Goal: Check status: Check status

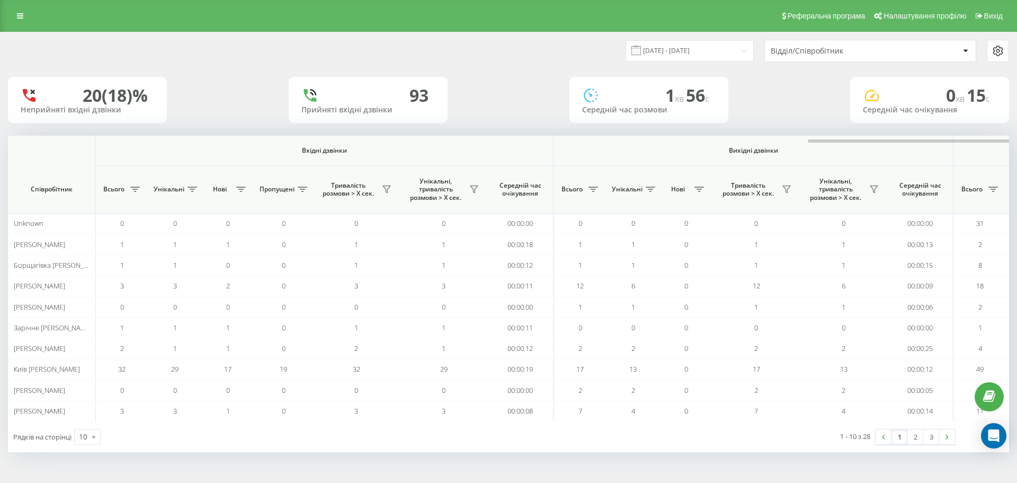
scroll to position [0, 477]
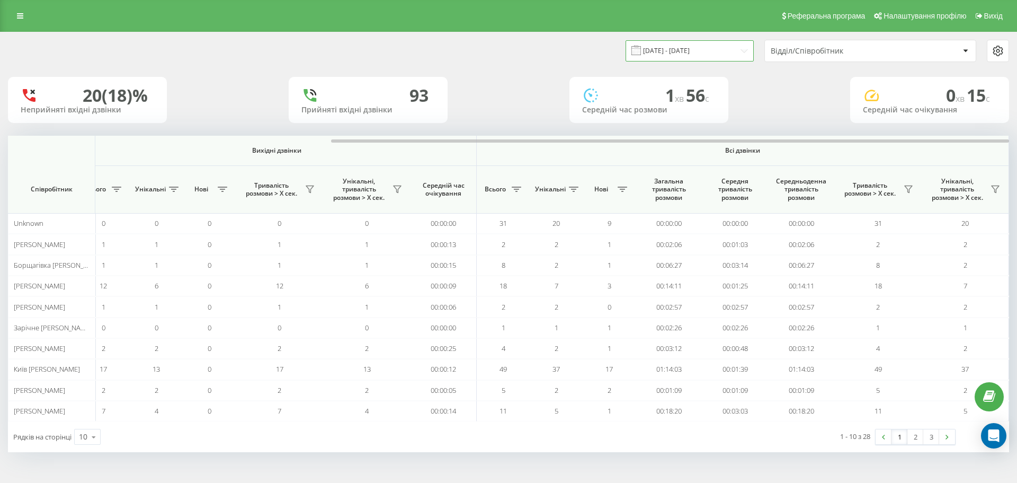
click at [691, 53] on input "19.08.2025 - 19.08.2025" at bounding box center [690, 50] width 128 height 21
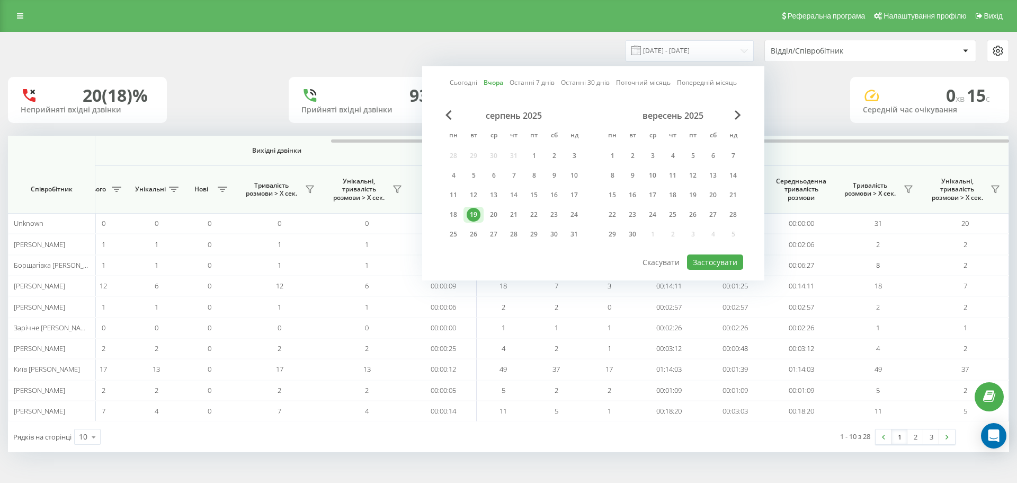
click at [483, 212] on div "19" at bounding box center [474, 215] width 20 height 16
click at [493, 214] on div "20" at bounding box center [494, 215] width 14 height 14
click at [726, 260] on button "Застосувати" at bounding box center [715, 261] width 56 height 15
type input "20.08.2025 - 20.08.2025"
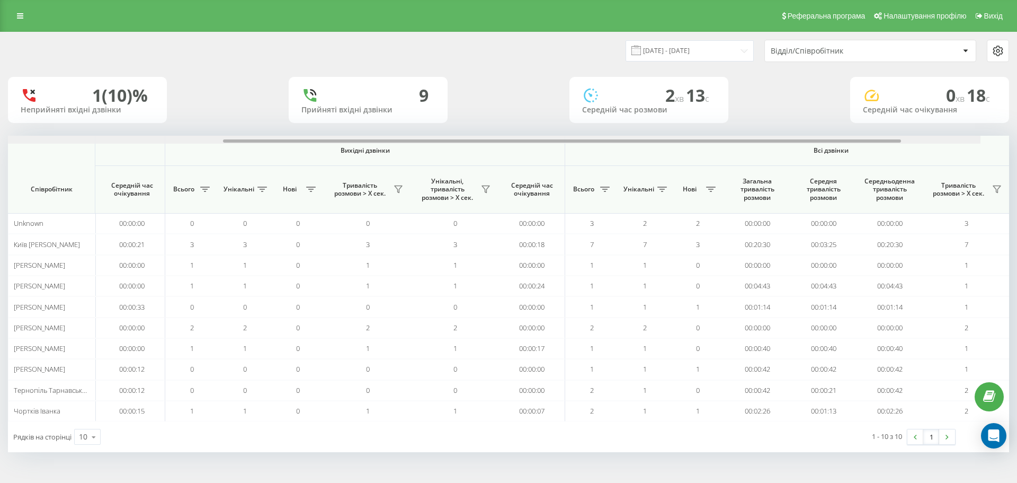
scroll to position [0, 477]
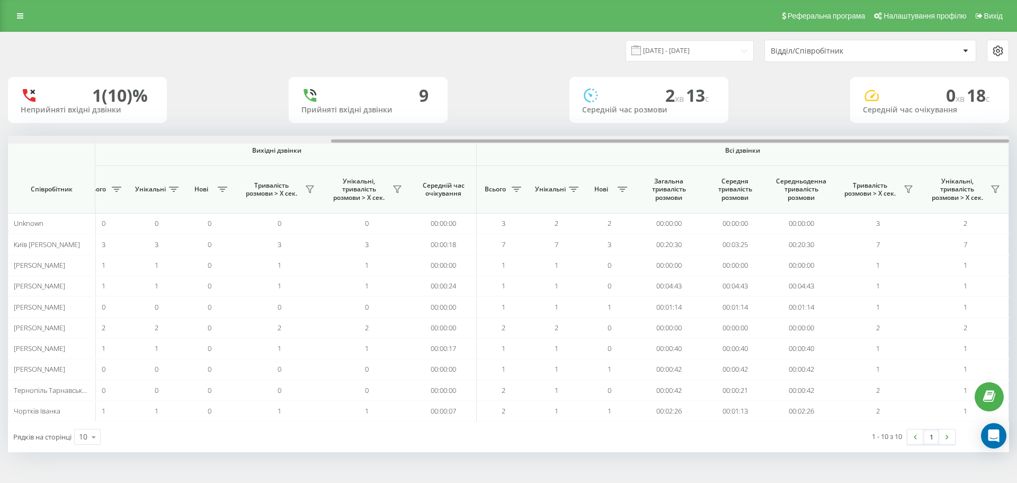
drag, startPoint x: 590, startPoint y: 139, endPoint x: 1006, endPoint y: 118, distance: 417.1
click at [1007, 118] on div "20.08.2025 - 20.08.2025 Відділ/Співробітник 1 (10)% Неприйняті вхідні дзвінки 9…" at bounding box center [508, 242] width 1001 height 420
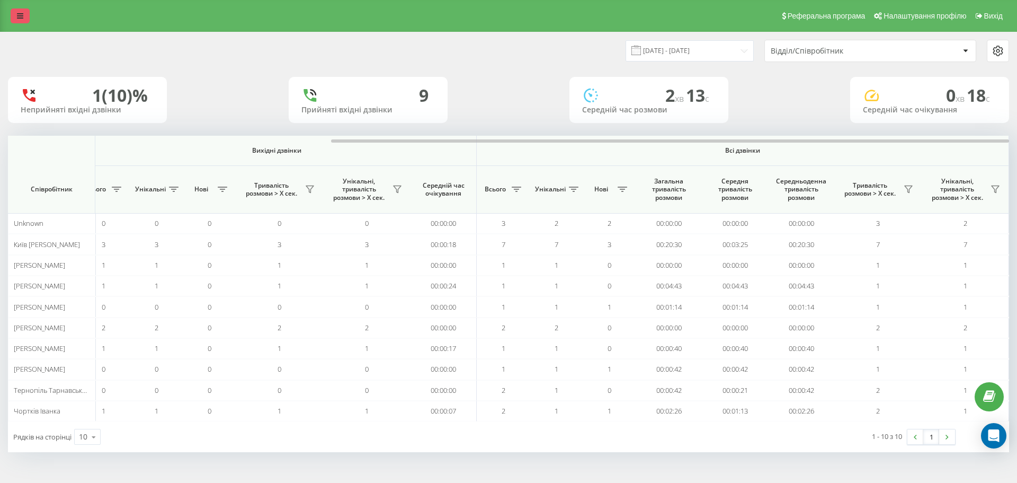
click at [23, 11] on link at bounding box center [20, 15] width 19 height 15
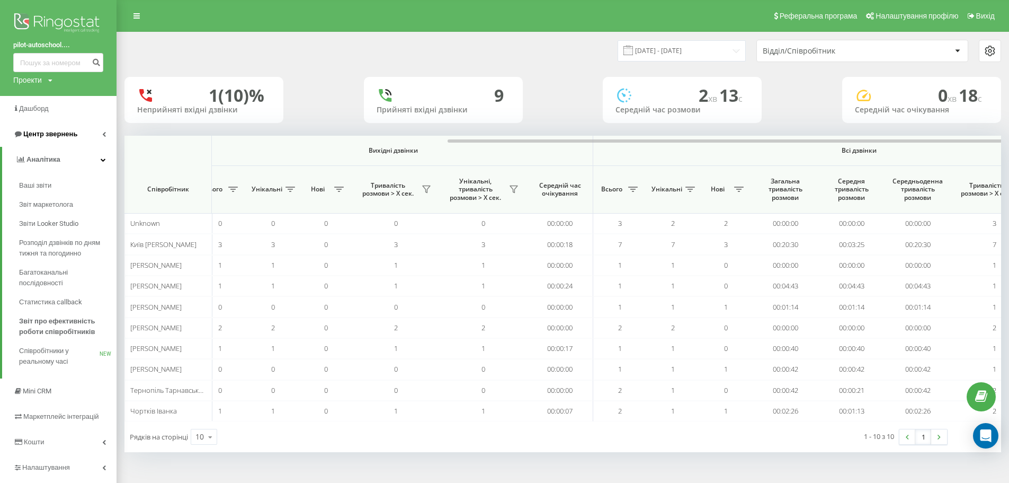
click at [77, 132] on link "Центр звернень" at bounding box center [58, 133] width 117 height 25
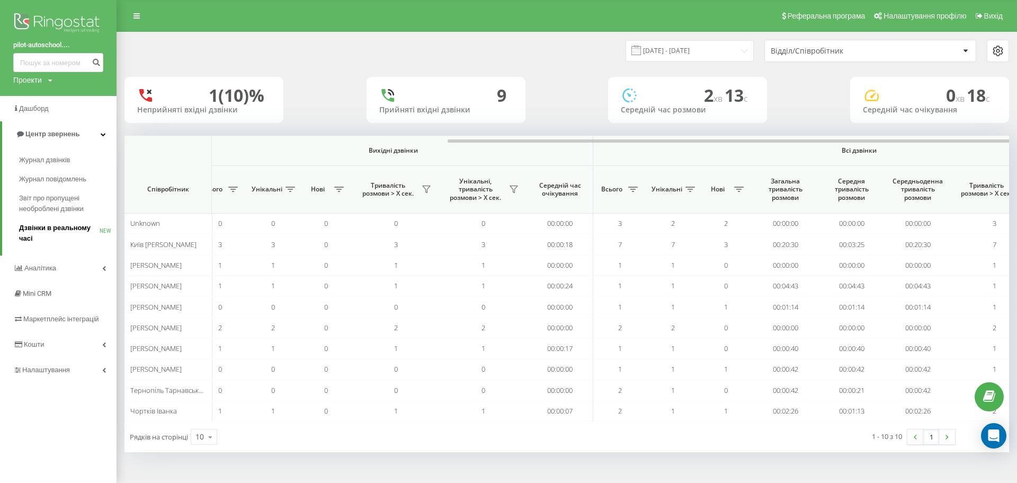
click at [74, 238] on span "Дзвінки в реальному часі" at bounding box center [59, 233] width 81 height 21
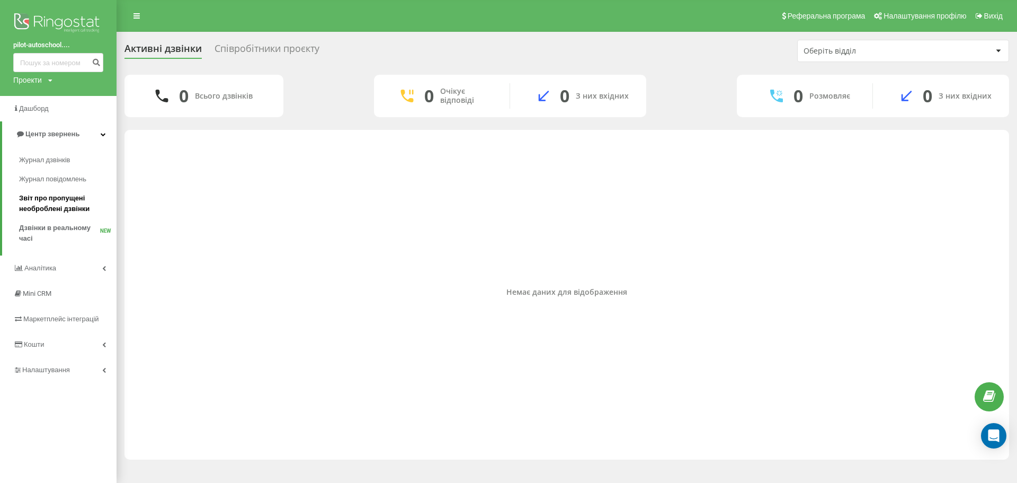
click at [77, 202] on span "Звіт про пропущені необроблені дзвінки" at bounding box center [65, 203] width 92 height 21
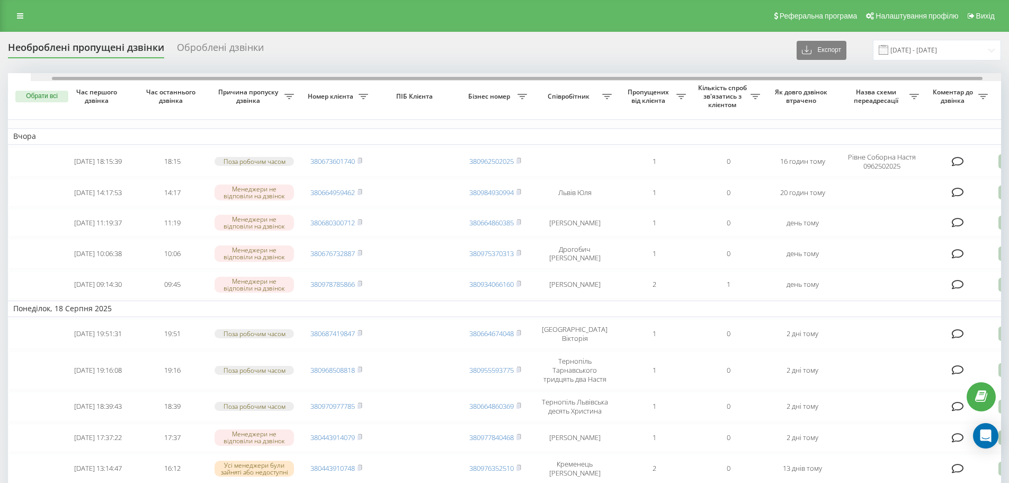
scroll to position [0, 66]
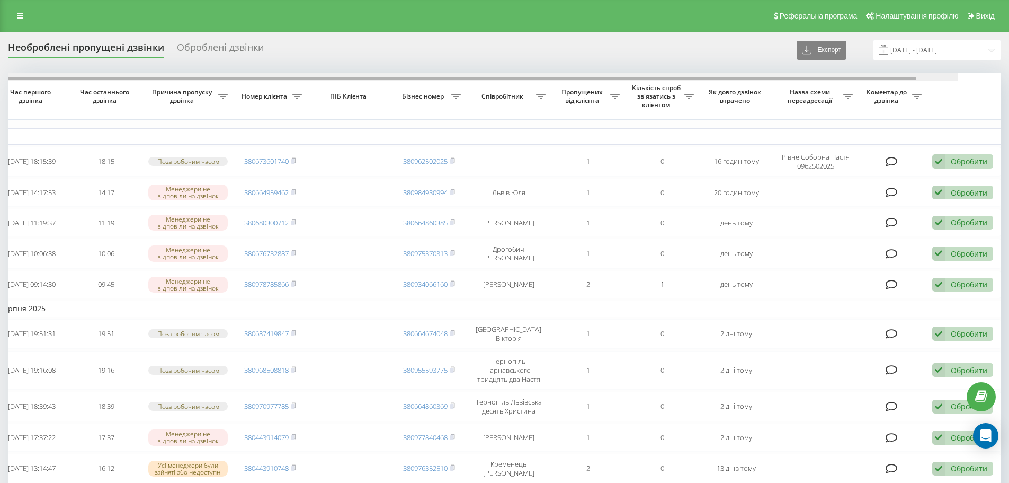
drag, startPoint x: 653, startPoint y: 77, endPoint x: 749, endPoint y: 60, distance: 97.4
